Goal: Transaction & Acquisition: Purchase product/service

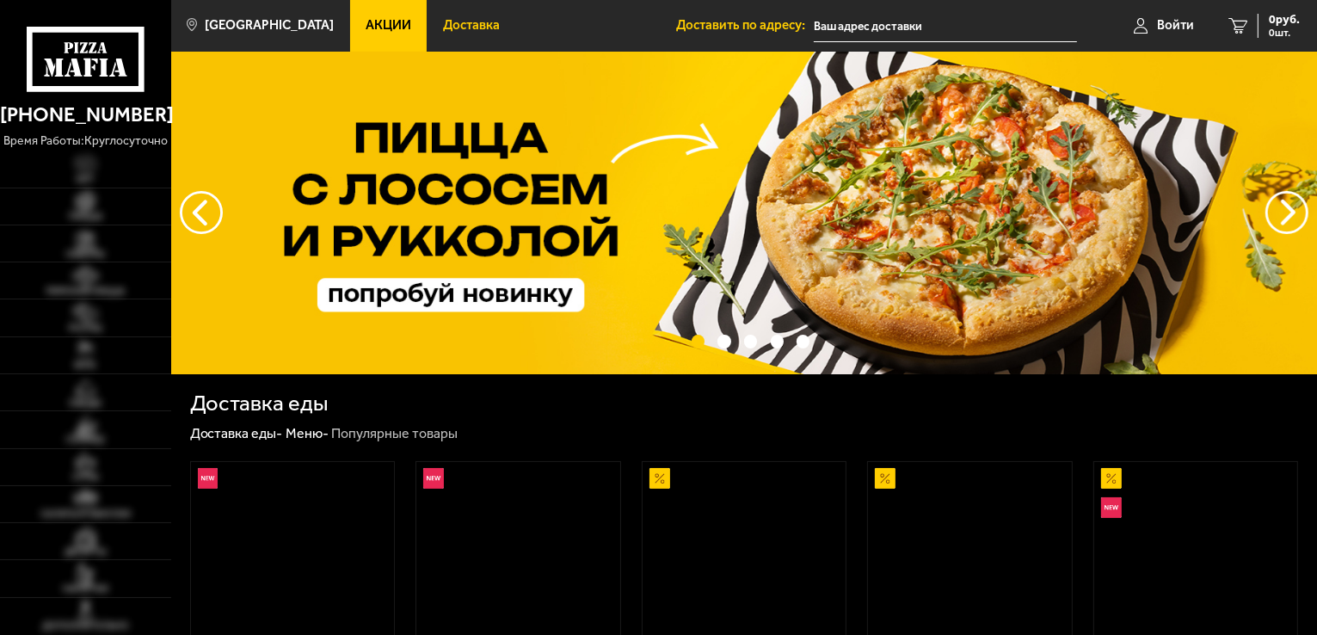
click at [445, 31] on span "Доставка" at bounding box center [471, 25] width 57 height 13
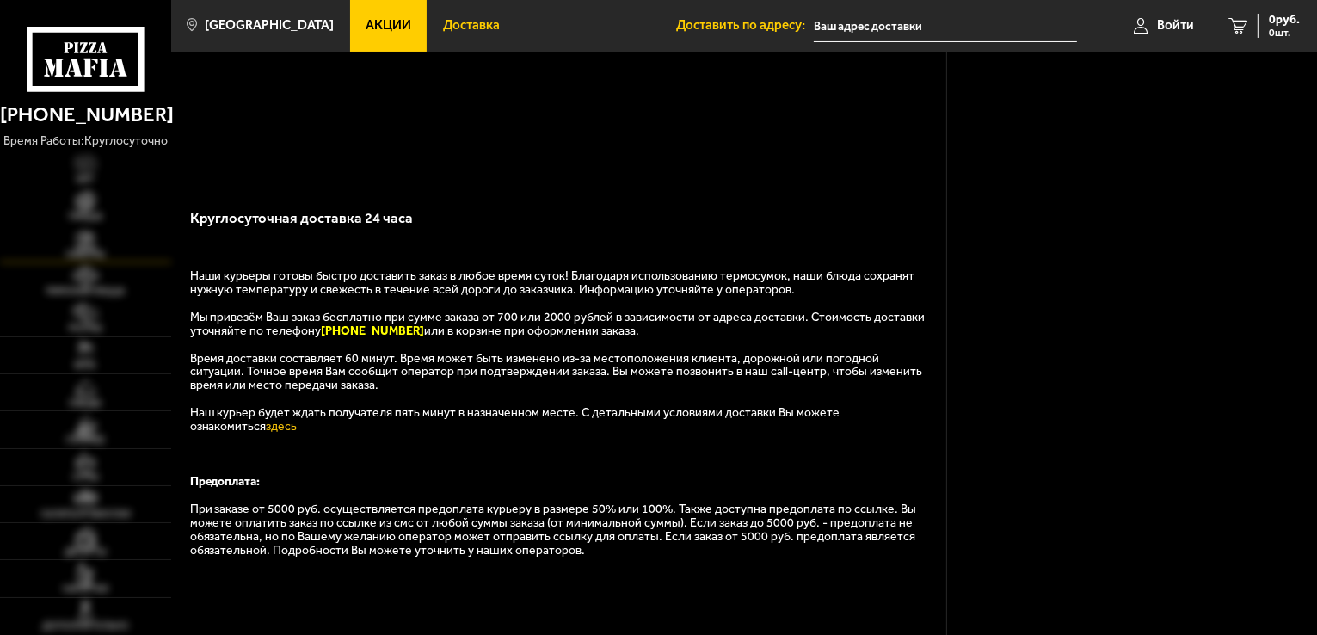
scroll to position [258, 0]
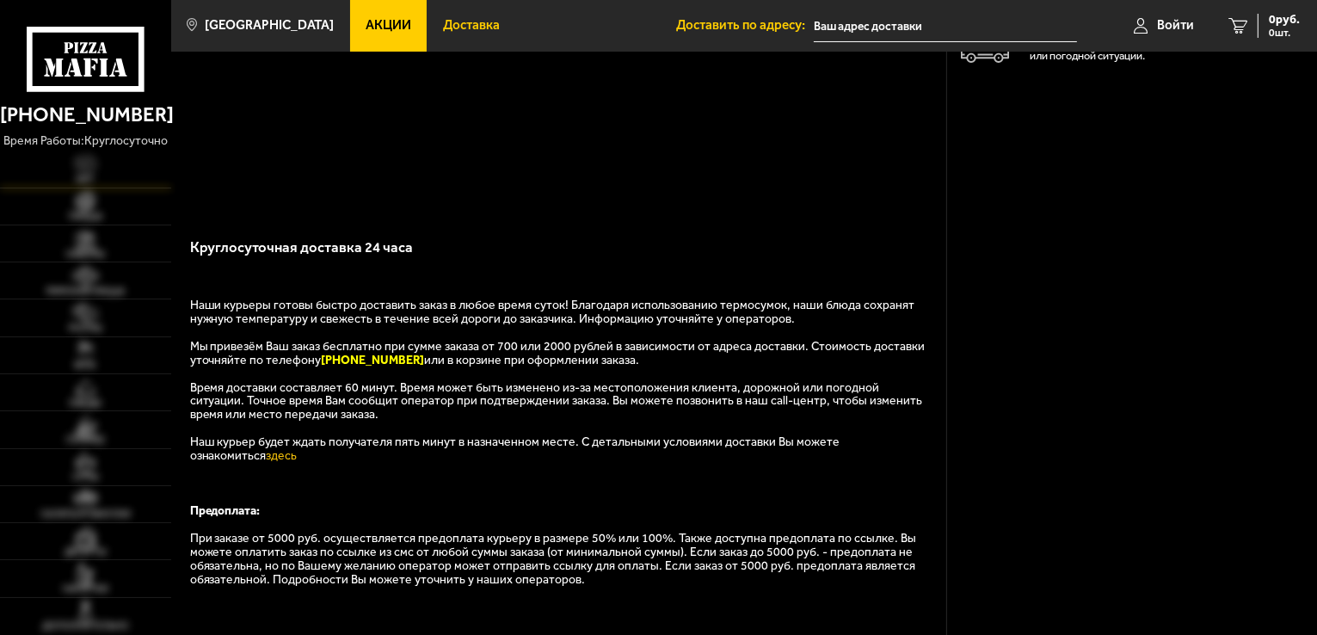
click at [77, 179] on span "Хит" at bounding box center [85, 179] width 171 height 9
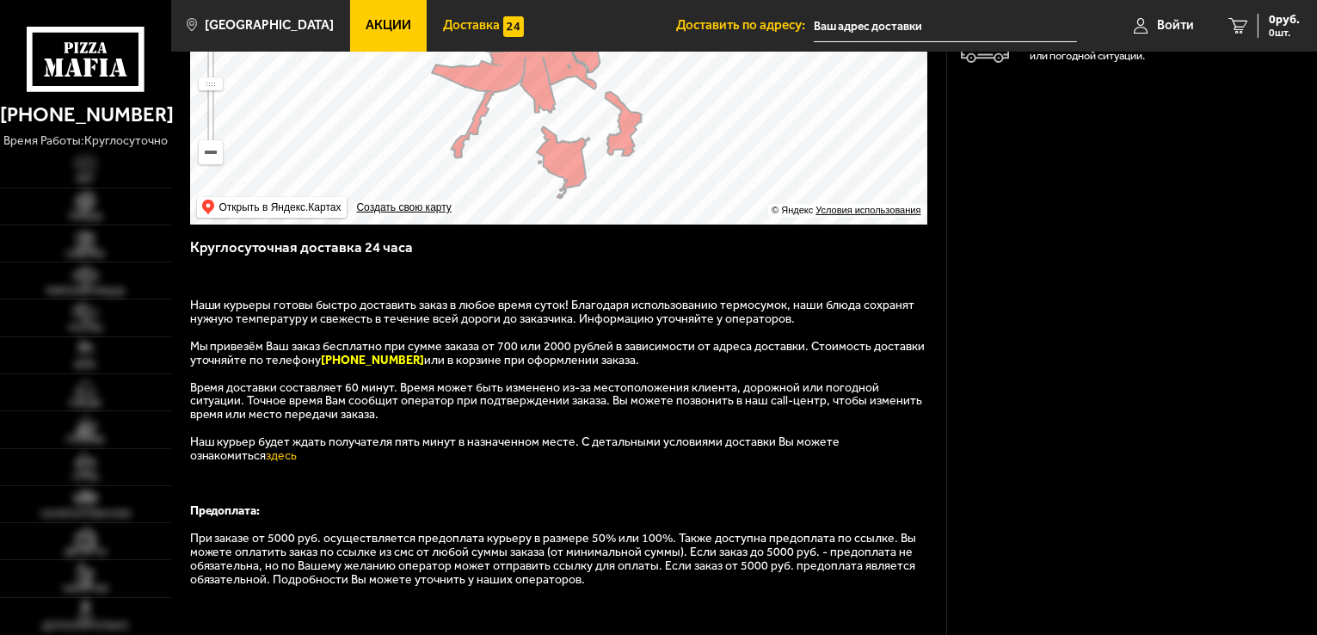
type input "Канонерская улица, 7-9"
click at [93, 209] on img at bounding box center [85, 201] width 52 height 21
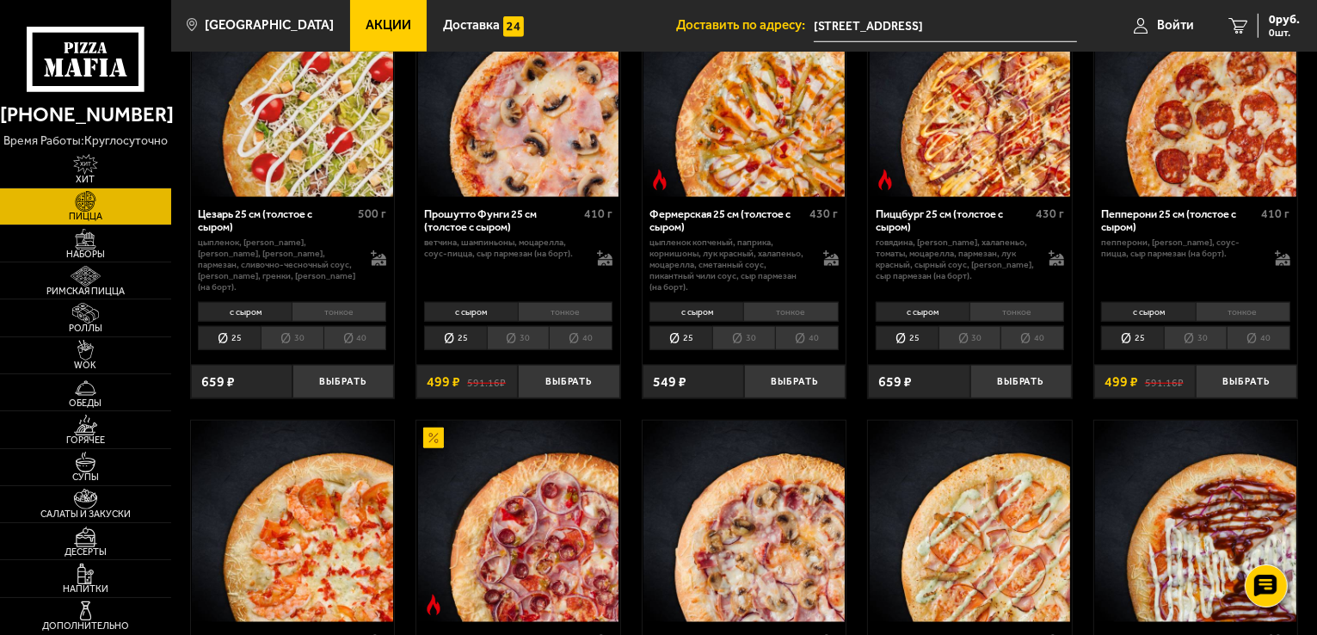
scroll to position [1376, 0]
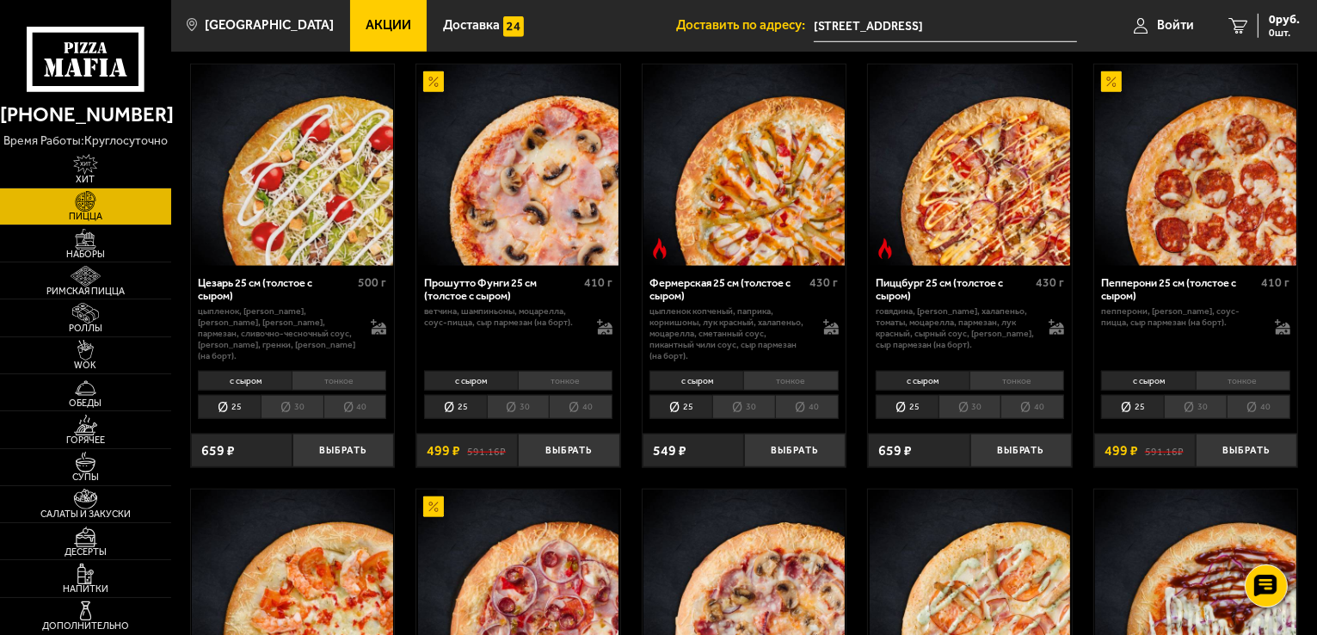
click at [522, 411] on li "30" at bounding box center [518, 407] width 63 height 24
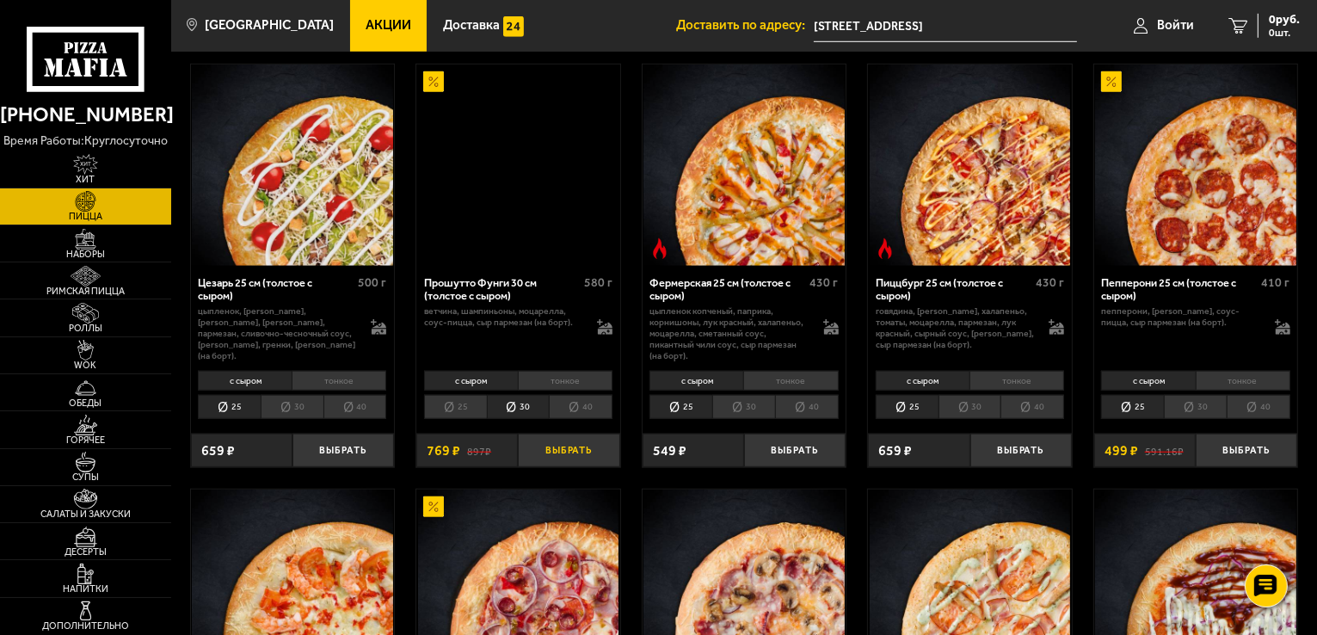
click at [564, 451] on button "Выбрать" at bounding box center [568, 450] width 101 height 34
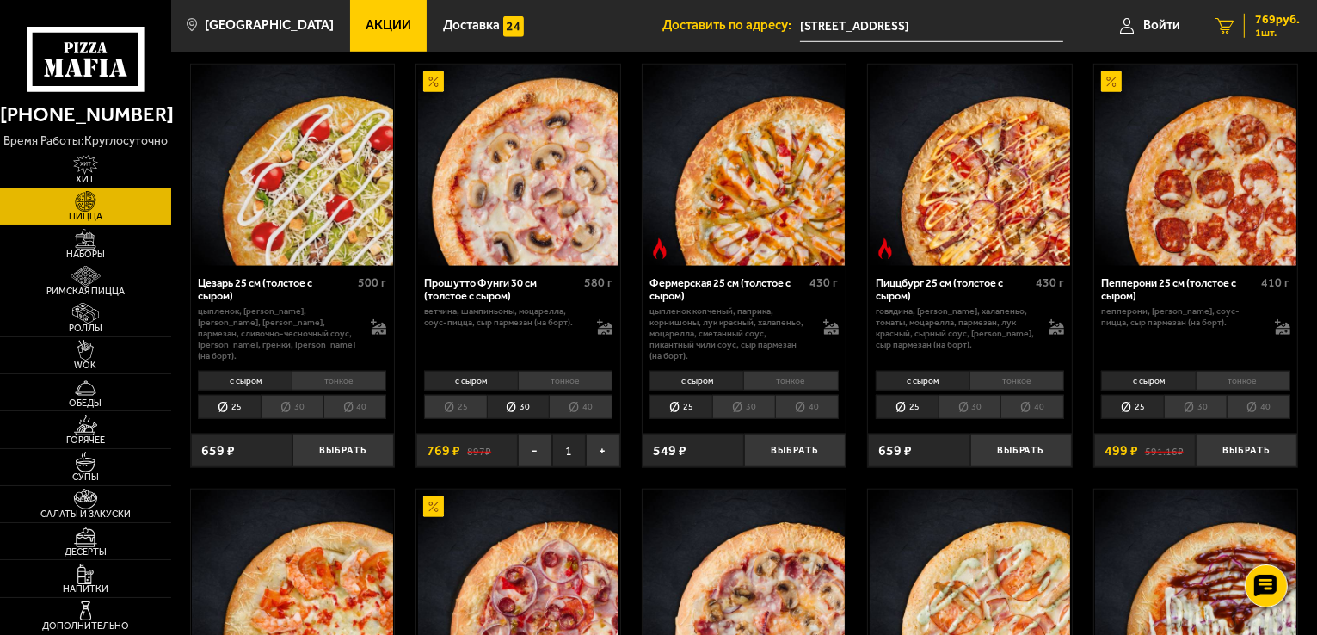
click at [1272, 18] on span "769 руб." at bounding box center [1277, 20] width 45 height 12
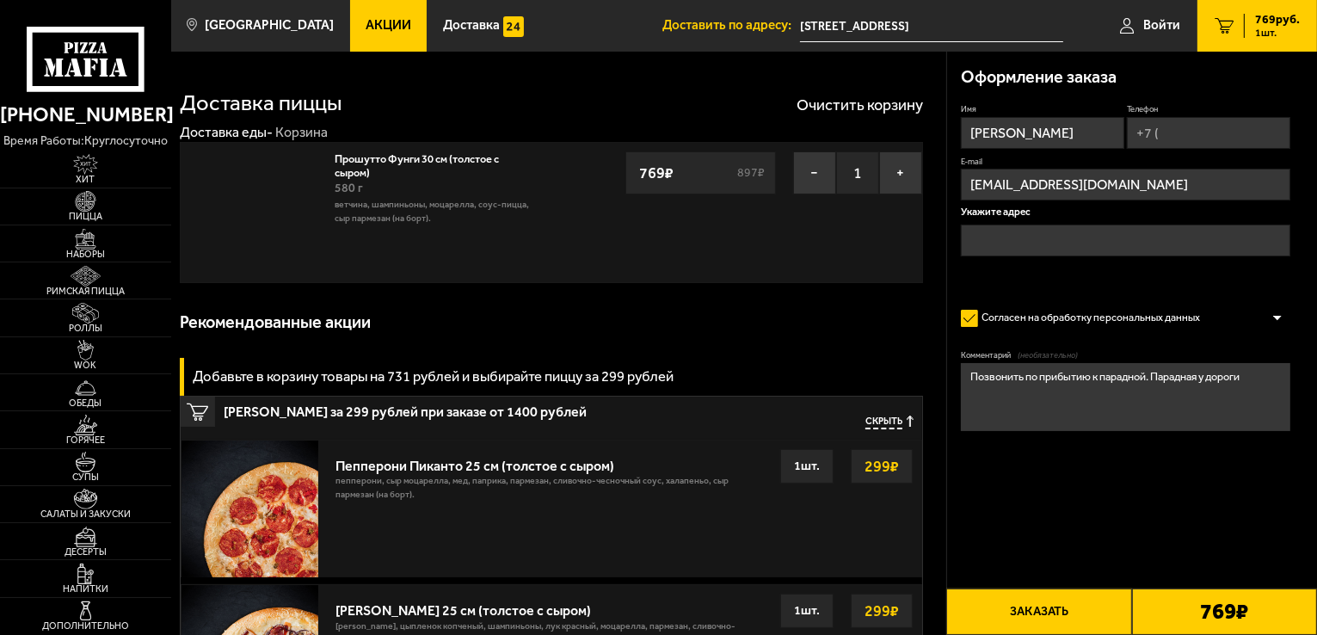
type input "Канонерская улица, 7-9"
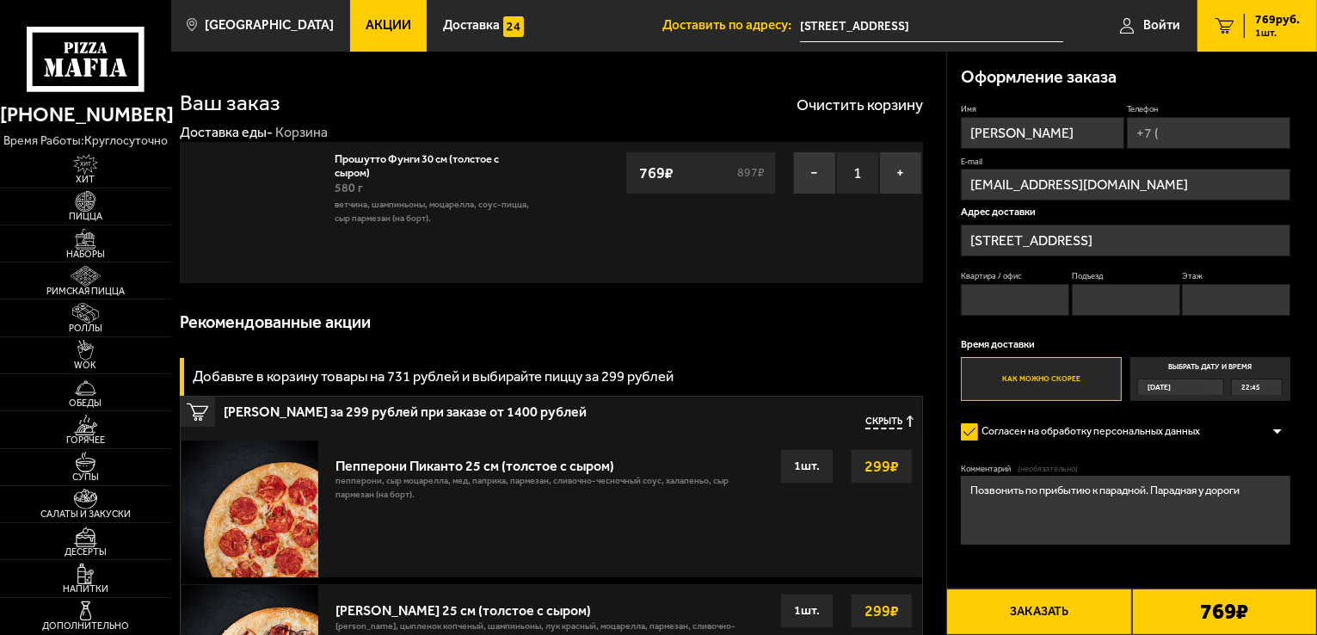
click at [1046, 298] on input "Квартира / офис" at bounding box center [1015, 300] width 108 height 32
type input "11"
click at [1101, 302] on input "Подъезд" at bounding box center [1126, 300] width 108 height 32
type input "3"
click at [1244, 293] on input "Этаж" at bounding box center [1236, 300] width 108 height 32
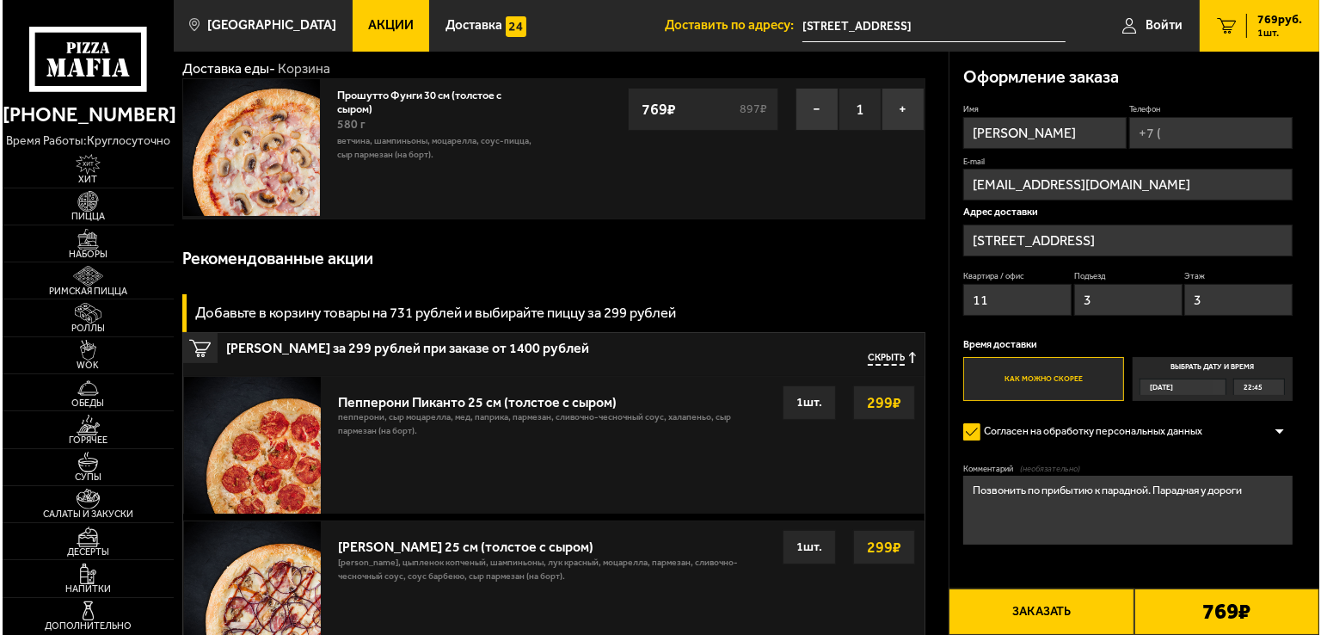
scroll to position [86, 0]
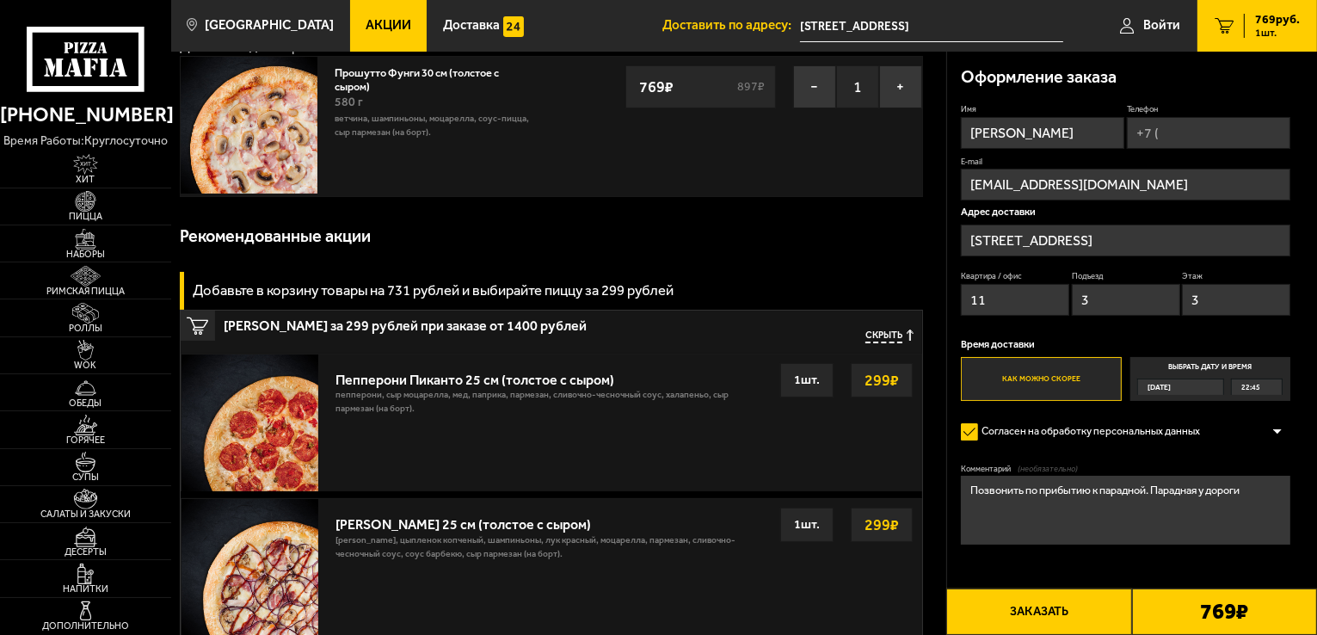
type input "3"
click at [1190, 135] on input "Телефон" at bounding box center [1208, 133] width 163 height 32
type input "+7 (981) 847-65-78"
click at [1033, 608] on button "Заказать" at bounding box center [1038, 611] width 185 height 46
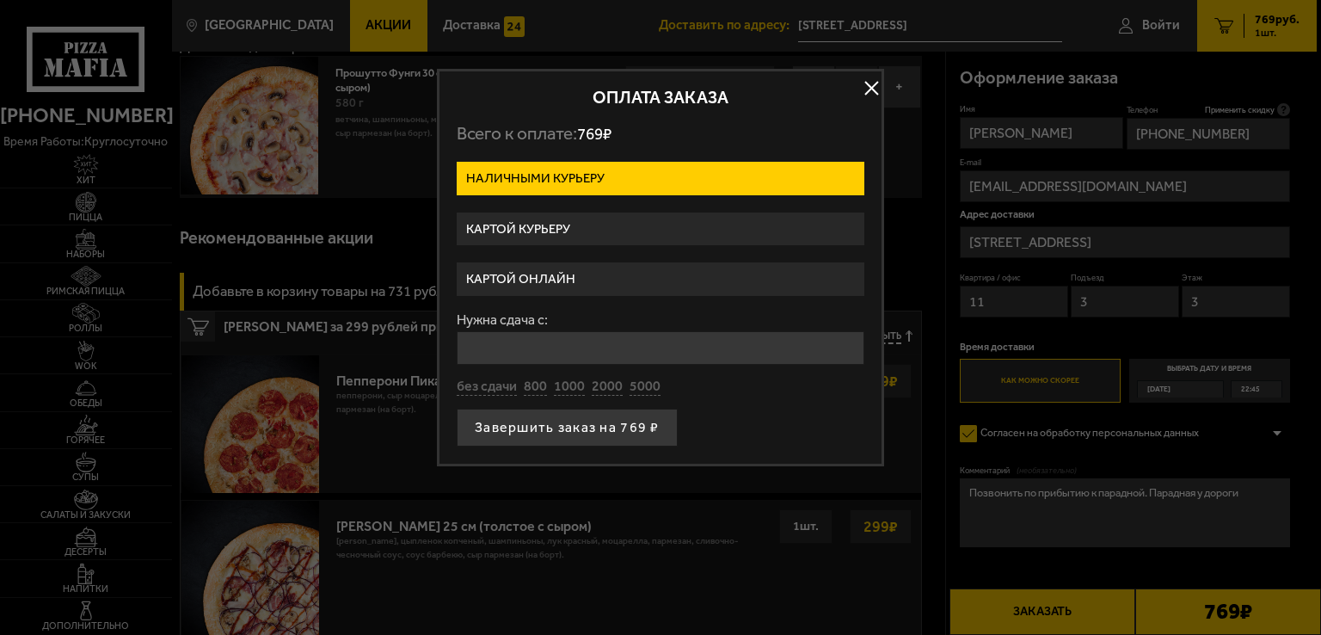
click at [671, 227] on label "Картой курьеру" at bounding box center [661, 229] width 408 height 34
click at [0, 0] on input "Картой курьеру" at bounding box center [0, 0] width 0 height 0
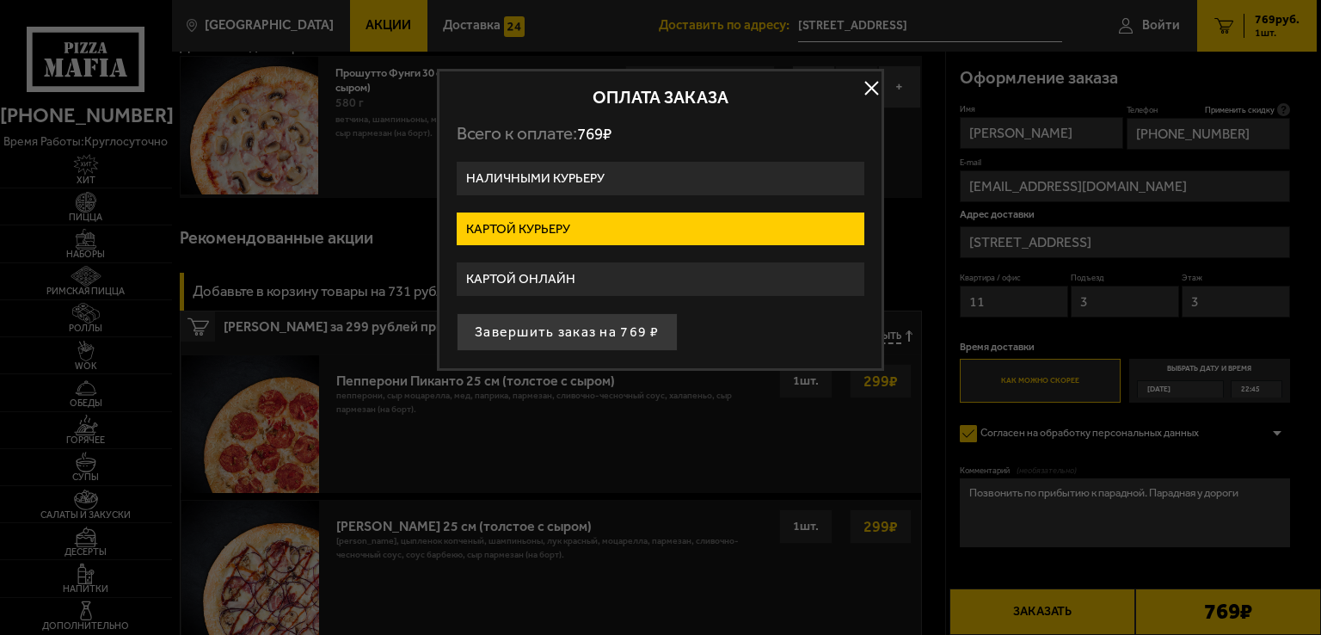
click at [593, 329] on button "Завершить заказ на 769 ₽" at bounding box center [567, 332] width 221 height 38
